Goal: Transaction & Acquisition: Purchase product/service

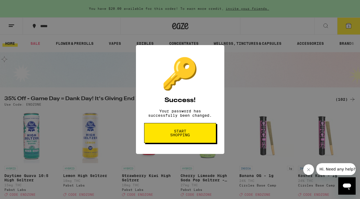
click at [178, 136] on span "Start shopping" at bounding box center [180, 133] width 28 height 8
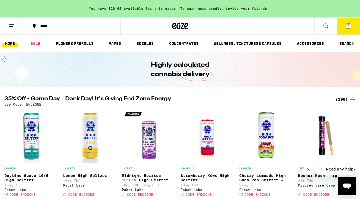
click at [347, 26] on span "5" at bounding box center [348, 26] width 2 height 3
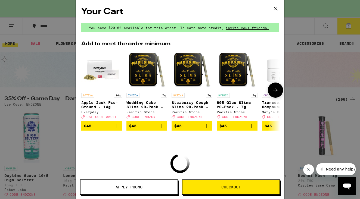
click at [276, 92] on icon at bounding box center [275, 90] width 7 height 7
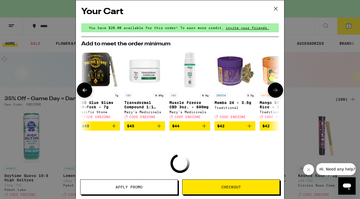
scroll to position [0, 138]
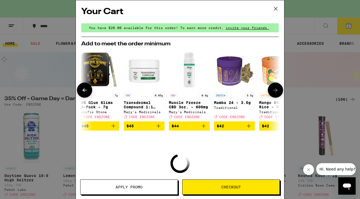
click at [204, 129] on icon "Add to bag" at bounding box center [203, 126] width 7 height 7
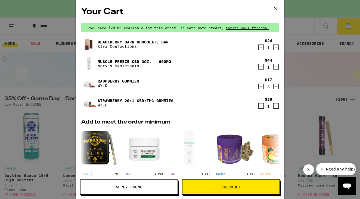
click at [230, 188] on span "Checkout" at bounding box center [231, 187] width 20 height 4
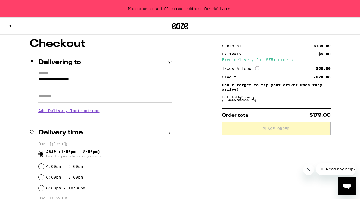
scroll to position [45, 0]
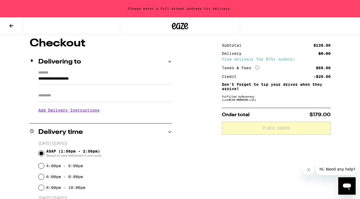
click at [38, 78] on div "**********" at bounding box center [101, 94] width 142 height 47
click at [39, 79] on input "**********" at bounding box center [104, 79] width 133 height 9
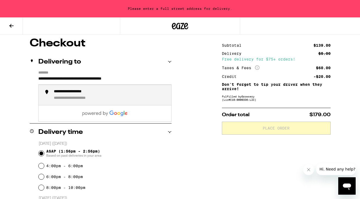
click at [68, 99] on div "**********" at bounding box center [82, 98] width 56 height 5
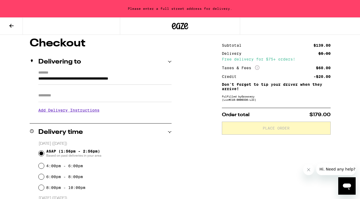
type input "**********"
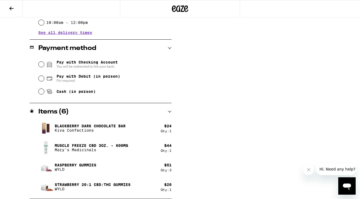
scroll to position [212, 0]
click at [40, 93] on input "Cash (in person)" at bounding box center [41, 91] width 5 height 5
radio input "true"
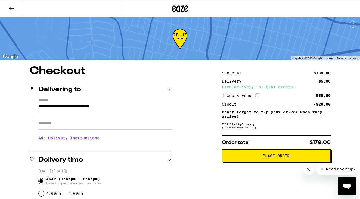
scroll to position [0, 0]
click at [271, 158] on span "Place Order" at bounding box center [275, 156] width 27 height 4
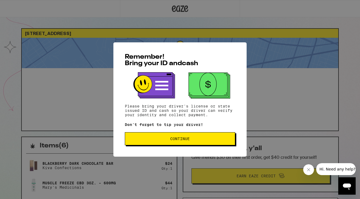
click at [195, 141] on span "Continue" at bounding box center [179, 139] width 101 height 4
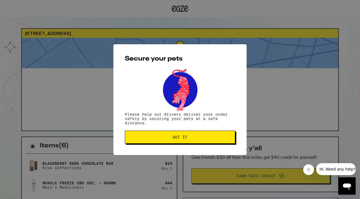
click at [195, 141] on button "Got it" at bounding box center [180, 137] width 110 height 13
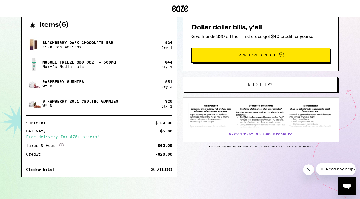
scroll to position [121, 0]
click at [341, 168] on span "Hi. Need any help?" at bounding box center [337, 169] width 36 height 4
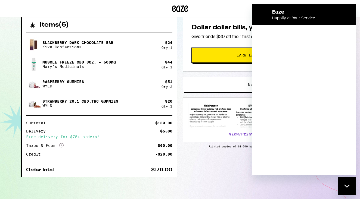
scroll to position [0, 0]
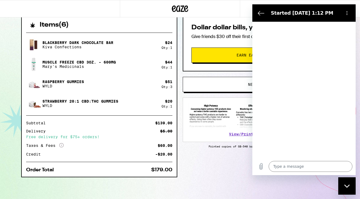
type textarea "x"
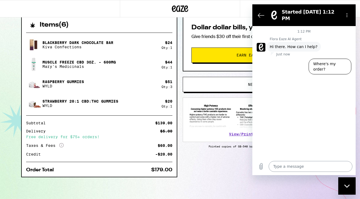
click at [280, 166] on textarea at bounding box center [310, 166] width 84 height 11
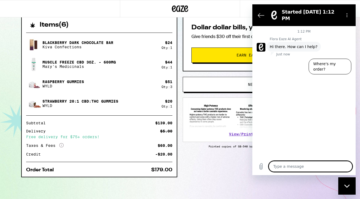
type textarea "C"
type textarea "x"
type textarea "Ca"
type textarea "x"
type textarea "Can"
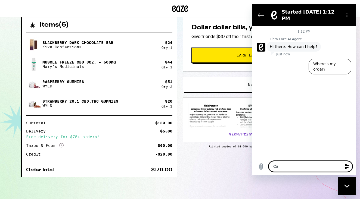
type textarea "x"
type textarea "Canc"
type textarea "x"
type textarea "Cance"
type textarea "x"
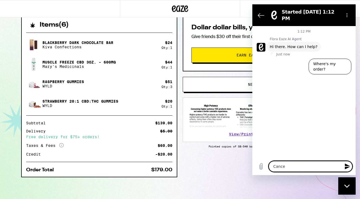
type textarea "Cancel"
type textarea "x"
type textarea "Cancel"
type textarea "x"
type textarea "Cancel m"
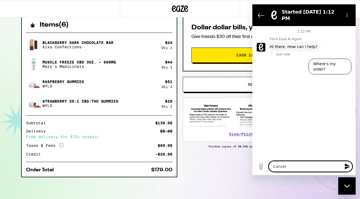
type textarea "x"
type textarea "Cancel my"
type textarea "x"
type textarea "Cancel my"
type textarea "x"
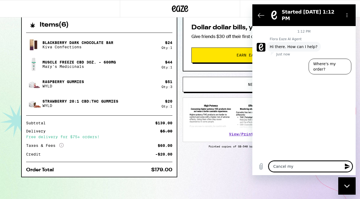
type textarea "Cancel my o"
type textarea "x"
type textarea "Cancel my or"
type textarea "x"
type textarea "Cancel my ord"
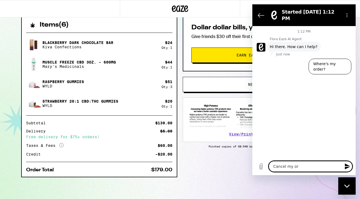
type textarea "x"
type textarea "Cancel my orde"
type textarea "x"
type textarea "Cancel my order"
type textarea "x"
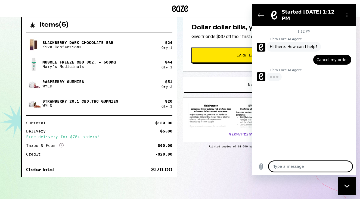
type textarea "x"
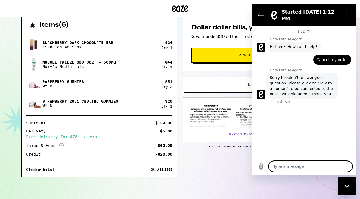
scroll to position [121, 0]
click at [347, 13] on icon "Options menu" at bounding box center [346, 15] width 4 height 4
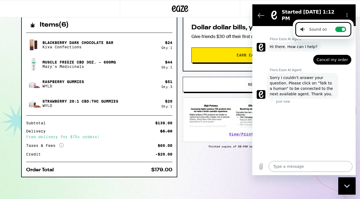
click at [279, 165] on textarea at bounding box center [310, 166] width 84 height 11
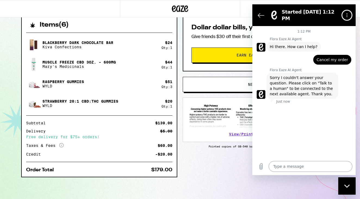
click at [282, 168] on textarea at bounding box center [310, 166] width 84 height 11
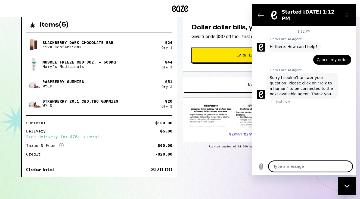
type textarea "T"
type textarea "x"
type textarea "Ta"
type textarea "x"
type textarea "Tal"
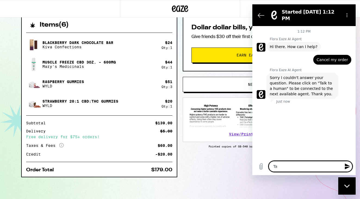
type textarea "x"
type textarea "Talk"
type textarea "x"
type textarea "Talk"
type textarea "x"
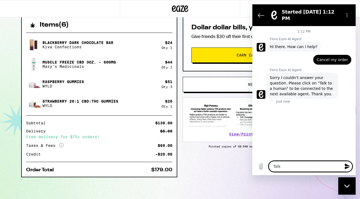
type textarea "Talk t"
type textarea "x"
type textarea "Talk to"
type textarea "x"
type textarea "Talk to"
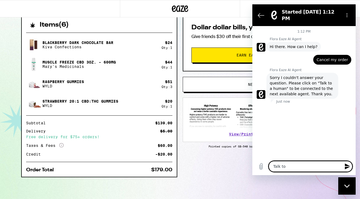
type textarea "x"
type textarea "Talk to a"
type textarea "x"
type textarea "Talk to a"
type textarea "x"
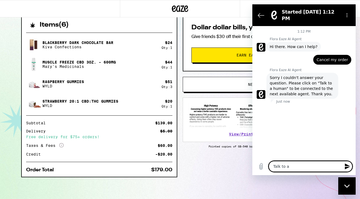
type textarea "Talk to a h"
type textarea "x"
type textarea "Talk to a hu"
type textarea "x"
type textarea "Talk to a hum"
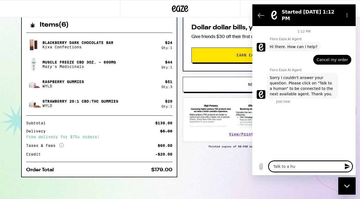
type textarea "x"
type textarea "Talk to a huma"
type textarea "x"
type textarea "Talk to a human"
type textarea "x"
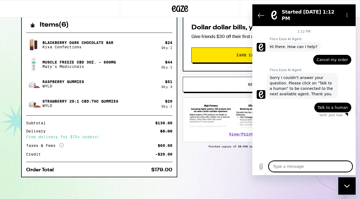
type textarea "x"
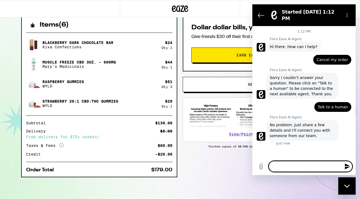
type textarea "x"
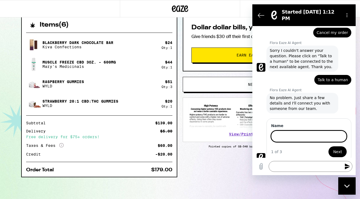
scroll to position [27, 0]
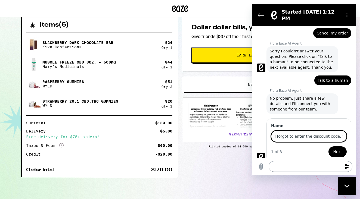
type input "I forgot to enter the discount code. Want to cancel my order"
click at [338, 147] on button "Next" at bounding box center [337, 151] width 18 height 11
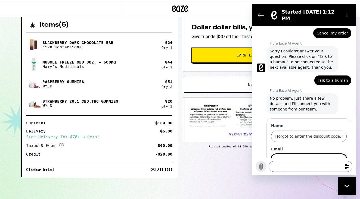
scroll to position [50, 0]
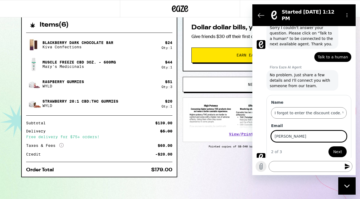
type input "[PERSON_NAME]"
type input "[EMAIL_ADDRESS][DOMAIN_NAME]"
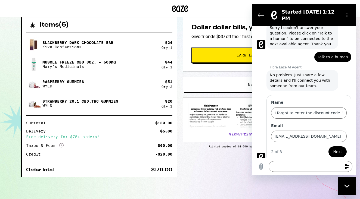
click at [333, 146] on button "Next" at bounding box center [337, 151] width 18 height 11
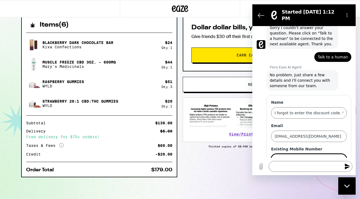
type input "5105019657"
click at [337, 171] on button "Send" at bounding box center [336, 175] width 19 height 11
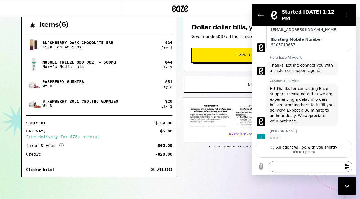
scroll to position [153, 0]
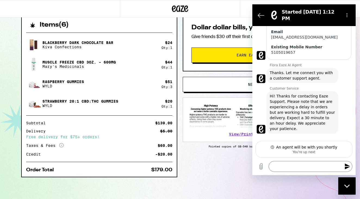
type textarea "x"
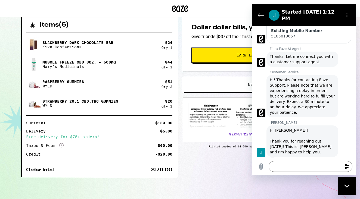
scroll to position [163, 0]
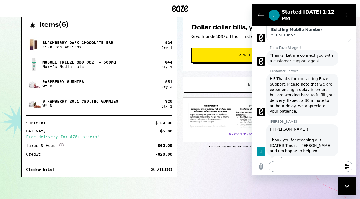
click at [281, 169] on textarea at bounding box center [310, 166] width 84 height 11
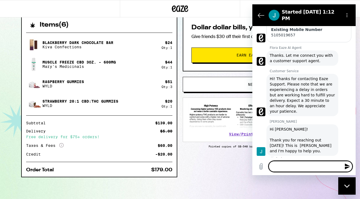
type textarea "I"
type textarea "x"
type textarea "I'"
type textarea "x"
type textarea "I'm"
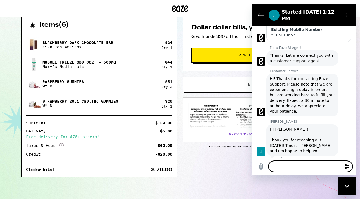
type textarea "x"
type textarea "I'm"
type textarea "x"
type textarea "I'm v"
type textarea "x"
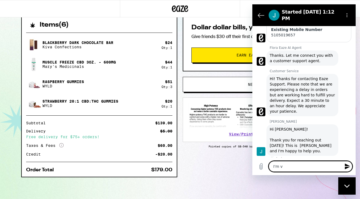
type textarea "I'm ve"
type textarea "x"
type textarea "I'm ver"
type textarea "x"
type textarea "I'm very"
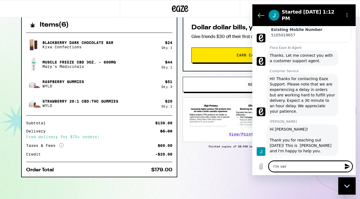
type textarea "x"
type textarea "I'm very"
type textarea "x"
type textarea "I'm very u"
type textarea "x"
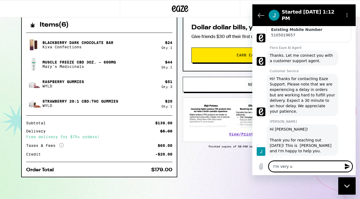
type textarea "I'm very up"
type textarea "x"
type textarea "I'm very ups"
type textarea "x"
type textarea "I'm very upse"
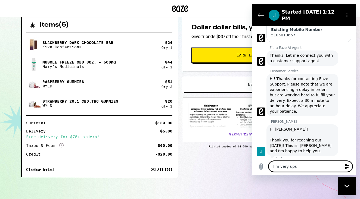
type textarea "x"
type textarea "I'm very upset"
type textarea "x"
type textarea "I'm very upset"
type textarea "x"
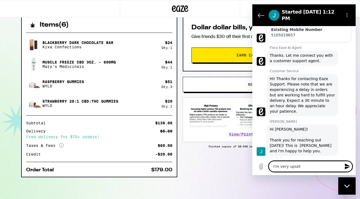
type textarea "I'm very upset a"
type textarea "x"
type textarea "I'm very upset ab"
type textarea "x"
type textarea "I'm very upset abo"
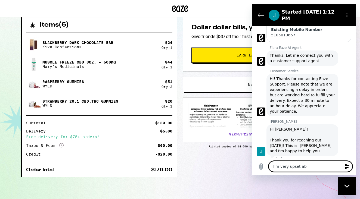
type textarea "x"
type textarea "I'm very upset abou"
type textarea "x"
type textarea "I'm very upset about"
type textarea "x"
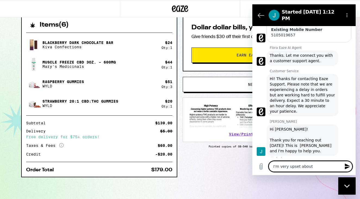
type textarea "I'm very upset about"
type textarea "x"
type textarea "I'm very upset about t"
type textarea "x"
type textarea "I'm very upset about th"
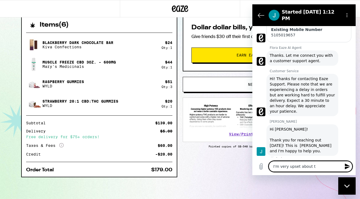
type textarea "x"
type textarea "I'm very upset about the"
type textarea "x"
type textarea "I'm very upset about the"
type textarea "x"
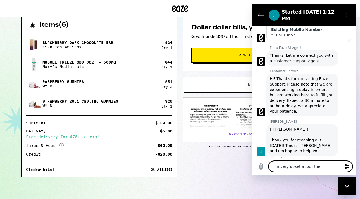
type textarea "I'm very upset about the r"
type textarea "x"
type textarea "I'm very upset about the ri"
type textarea "x"
type textarea "I'm very upset about the ris"
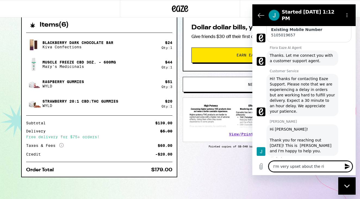
type textarea "x"
type textarea "I'm very upset about the rise"
type textarea "x"
type textarea "I'm very upset about the rise"
type textarea "x"
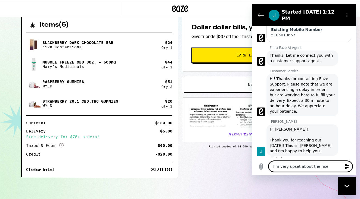
type textarea "I'm very upset about the rise i"
type textarea "x"
type textarea "I'm very upset about the rise in"
type textarea "x"
type textarea "I'm very upset about the rise in"
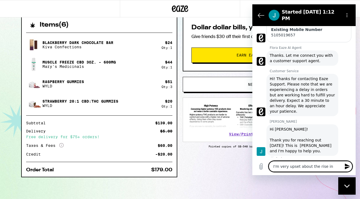
type textarea "x"
type textarea "I'm very upset about the rise in a"
type textarea "x"
type textarea "I'm very upset about the rise in au"
type textarea "x"
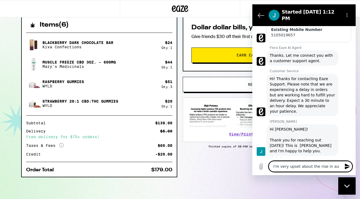
type textarea "I'm very upset about the rise in aut"
type textarea "x"
type textarea "I'm very upset about the rise in auth"
type textarea "x"
type textarea "I'm very upset about the rise in autho"
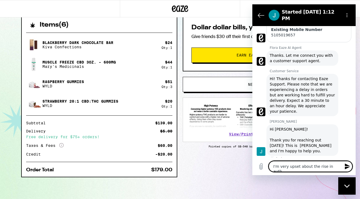
type textarea "x"
type textarea "I'm very upset about the rise in author"
type textarea "x"
type textarea "I'm very upset about the rise in authori"
type textarea "x"
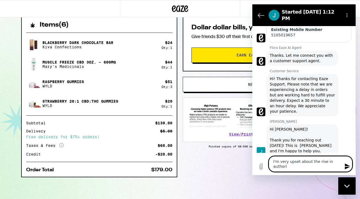
type textarea "I'm very upset about the rise in authorit"
type textarea "x"
type textarea "I'm very upset about the rise in authorita"
type textarea "x"
type textarea "I'm very upset about the rise in authoritar"
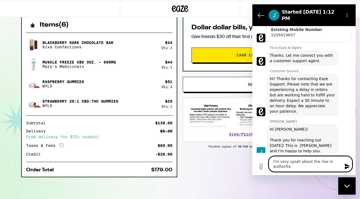
type textarea "x"
type textarea "I'm very upset about the rise in authoritari"
type textarea "x"
type textarea "I'm very upset about the rise in authoritaria"
type textarea "x"
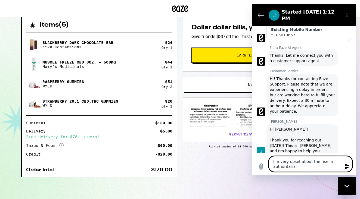
type textarea "I'm very upset about the rise in authoritarian"
type textarea "x"
type textarea "I'm very upset about the rise in authoritariani"
type textarea "x"
type textarea "I'm very upset about the rise in authoritarianis"
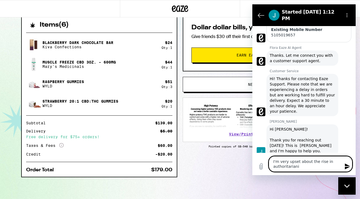
type textarea "x"
type textarea "I'm very upset about the rise in authoritarianism"
type textarea "x"
type textarea "I'm very upset about the rise in authoritarianism"
type textarea "x"
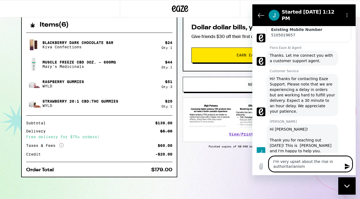
type textarea "I'm very upset about the rise in authoritarianism i"
type textarea "x"
type textarea "I'm very upset about the rise in authoritarianism in"
type textarea "x"
type textarea "I'm very upset about the rise in authoritarianism in"
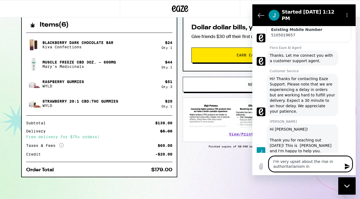
type textarea "x"
type textarea "I'm very upset about the rise in authoritarianism in t"
type textarea "x"
type textarea "I'm very upset about the rise in authoritarianism in th"
type textarea "x"
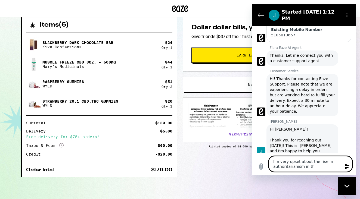
type textarea "I'm very upset about the rise in authoritarianism in the"
type textarea "x"
type textarea "I'm very upset about the rise in authoritarianism in the"
type textarea "x"
type textarea "I'm very upset about the rise in authoritarianism in the [GEOGRAPHIC_DATA]"
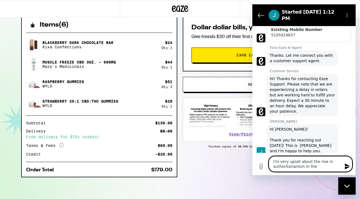
type textarea "x"
type textarea "I'm very upset about the rise in authoritarianism in the [GEOGRAPHIC_DATA]"
type textarea "x"
type textarea "I'm very upset about the rise in authoritarianism in the [GEOGRAPHIC_DATA]"
type textarea "x"
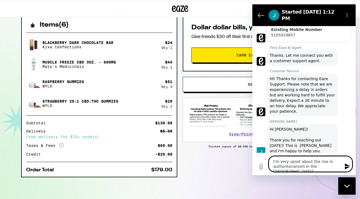
type textarea "I'm very upset about the rise in authoritarianism in the [GEOGRAPHIC_DATA],"
type textarea "x"
type textarea "I'm very upset about the rise in authoritarianism in the [GEOGRAPHIC_DATA],"
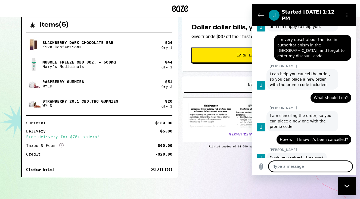
scroll to position [288, 0]
